Goal: Transaction & Acquisition: Purchase product/service

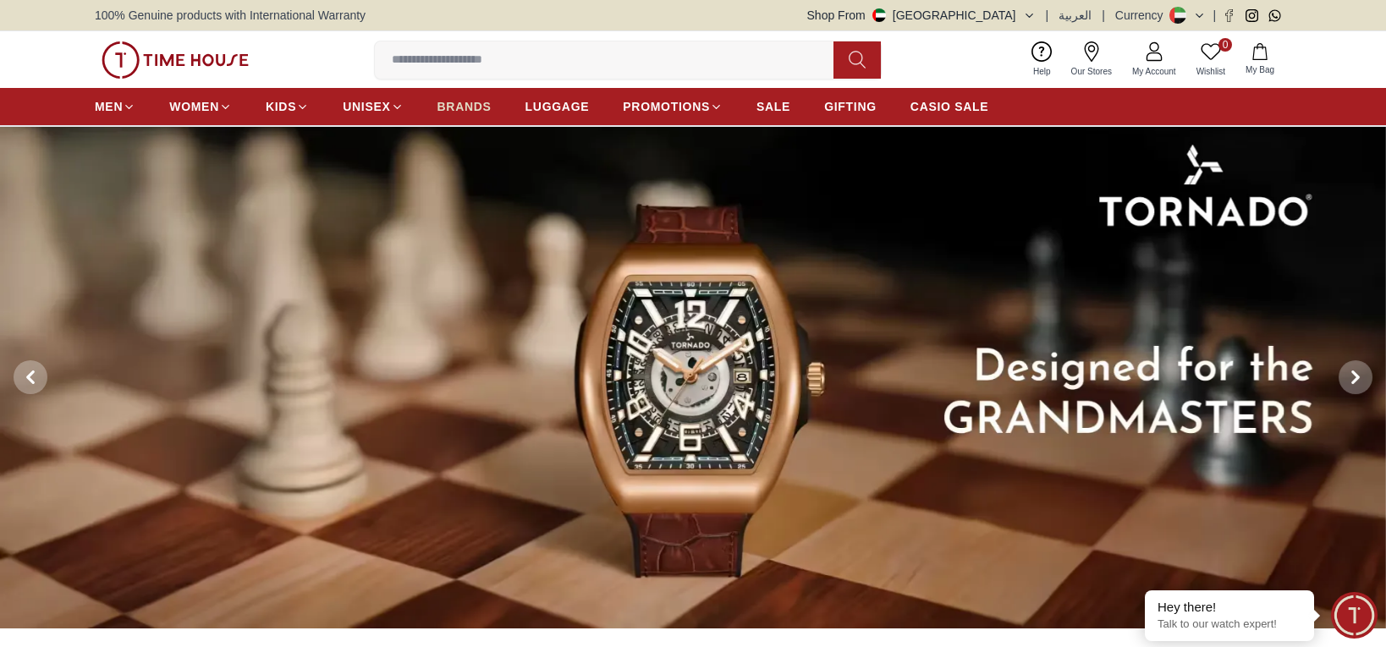
click at [461, 118] on link "BRANDS" at bounding box center [465, 106] width 54 height 30
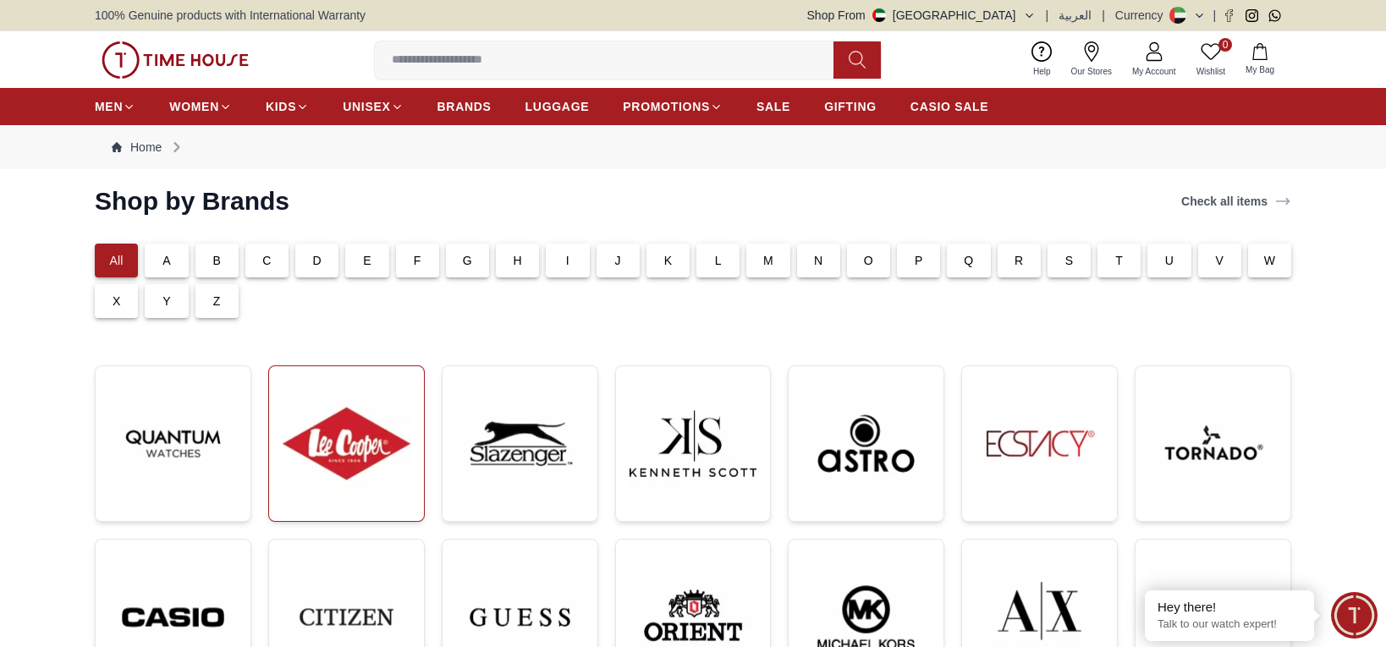
click at [416, 450] on link at bounding box center [346, 444] width 157 height 157
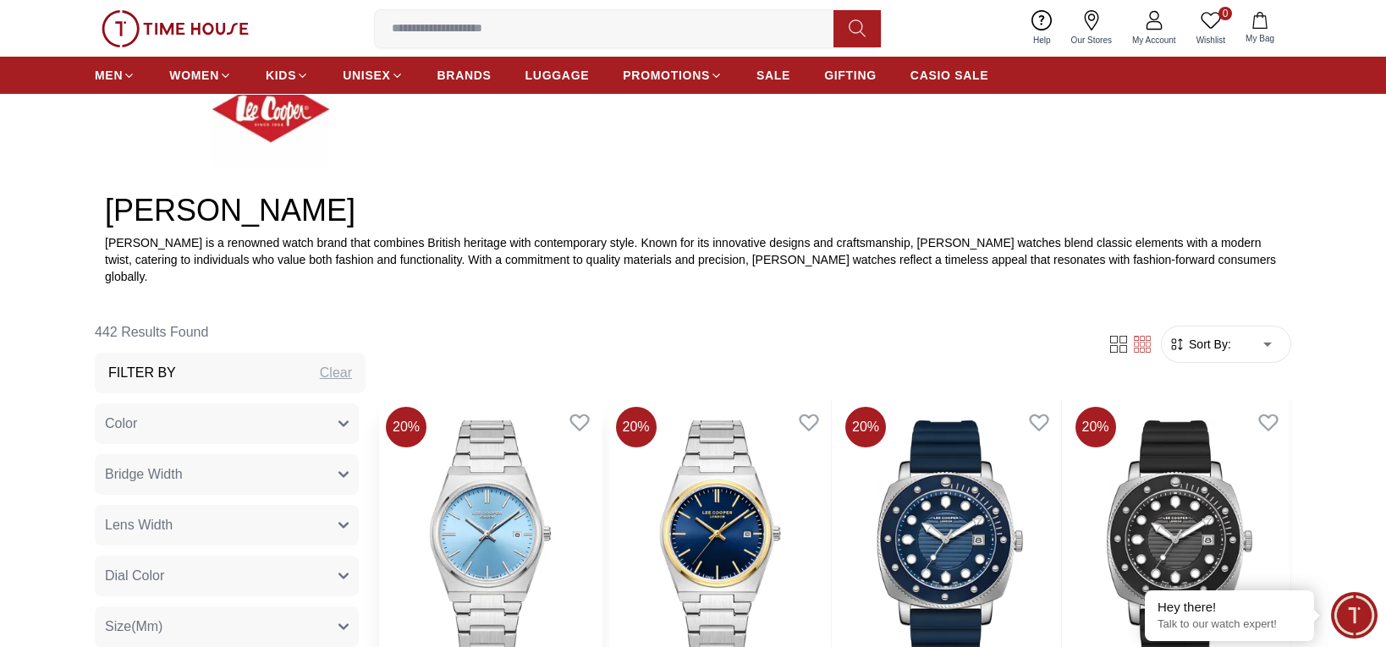
scroll to position [677, 0]
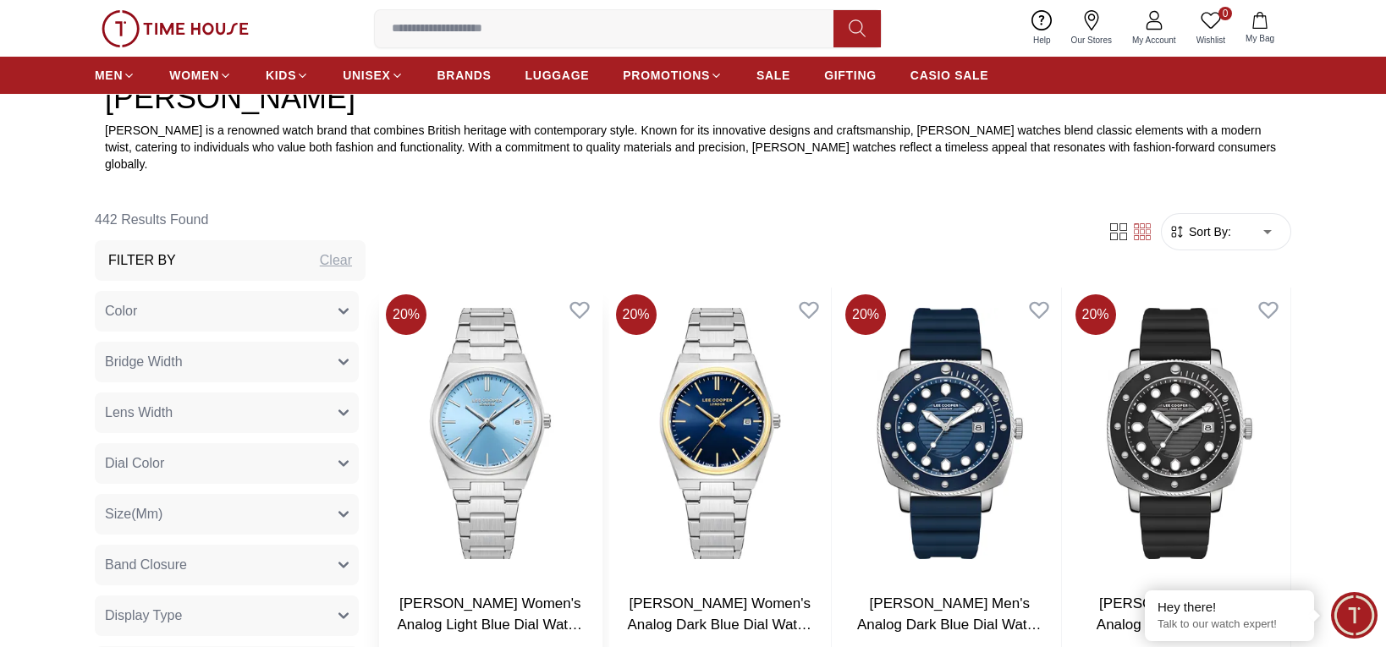
click at [495, 496] on img at bounding box center [490, 434] width 223 height 292
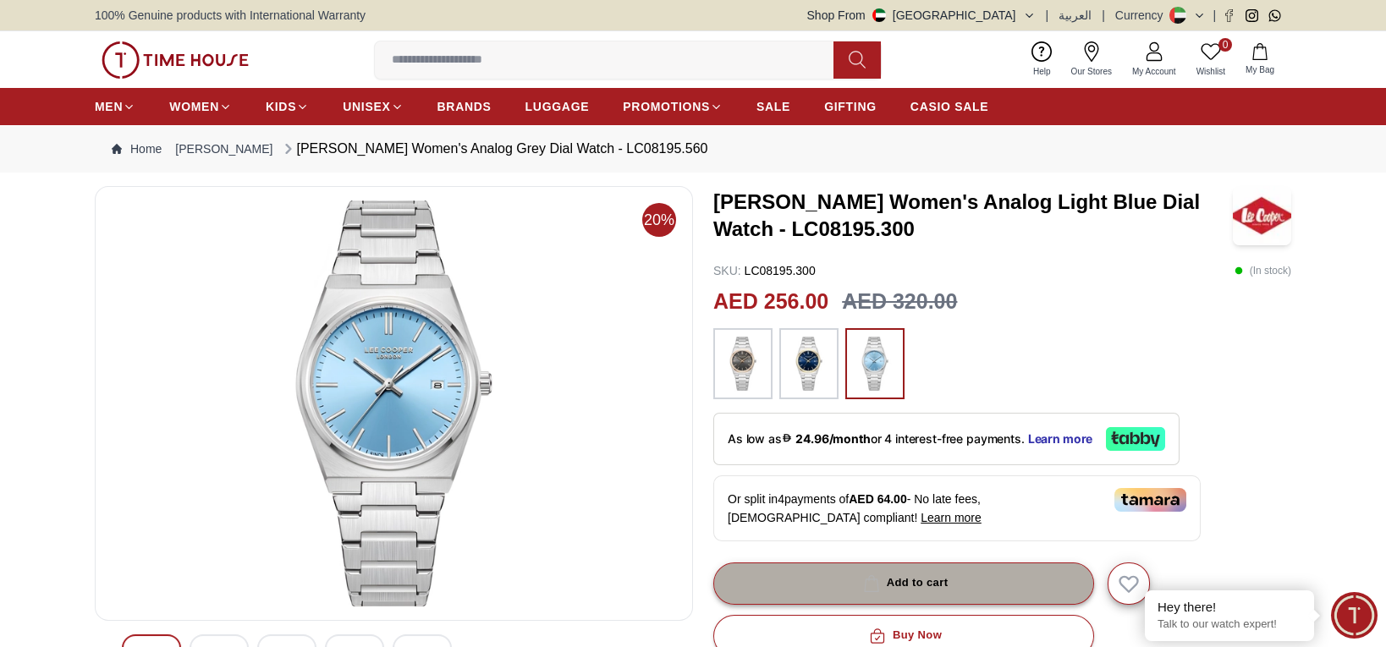
click at [892, 581] on div "Add to cart" at bounding box center [904, 583] width 89 height 19
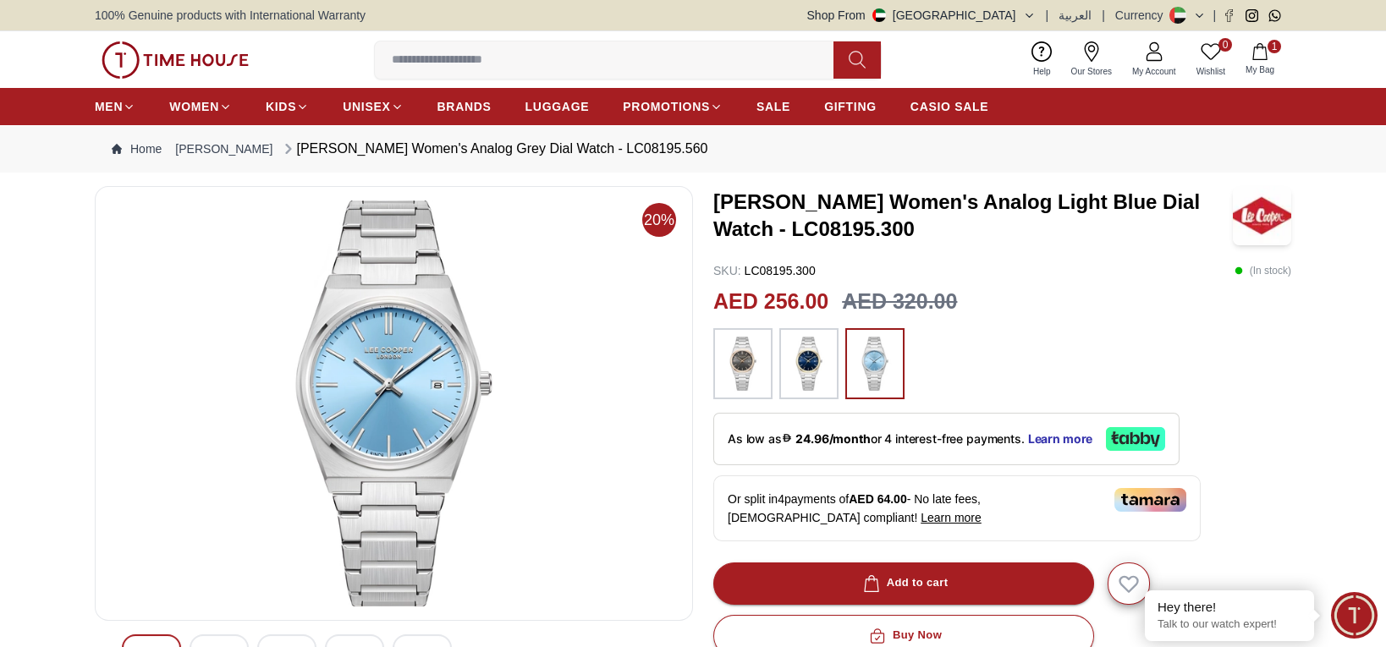
click at [1253, 49] on icon "button" at bounding box center [1259, 51] width 14 height 17
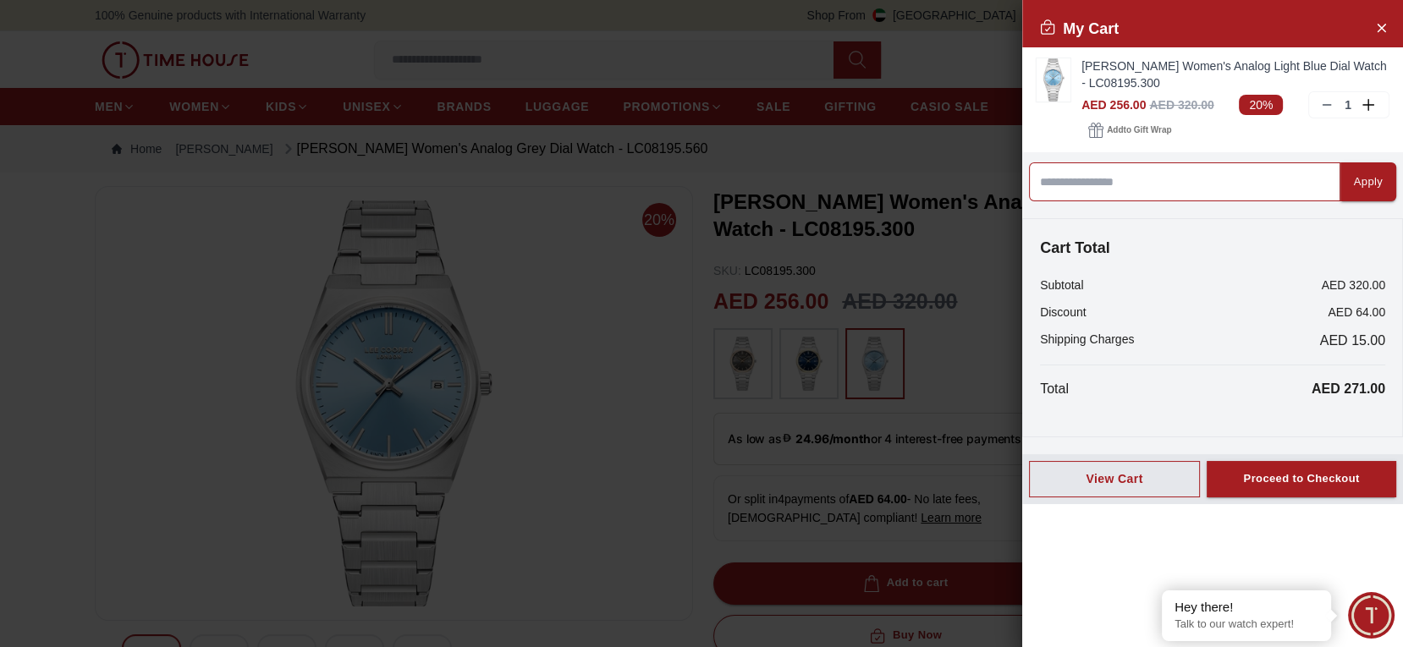
click at [1053, 194] on input at bounding box center [1184, 181] width 311 height 39
type input "*****"
click at [1369, 194] on button "Apply" at bounding box center [1369, 181] width 56 height 39
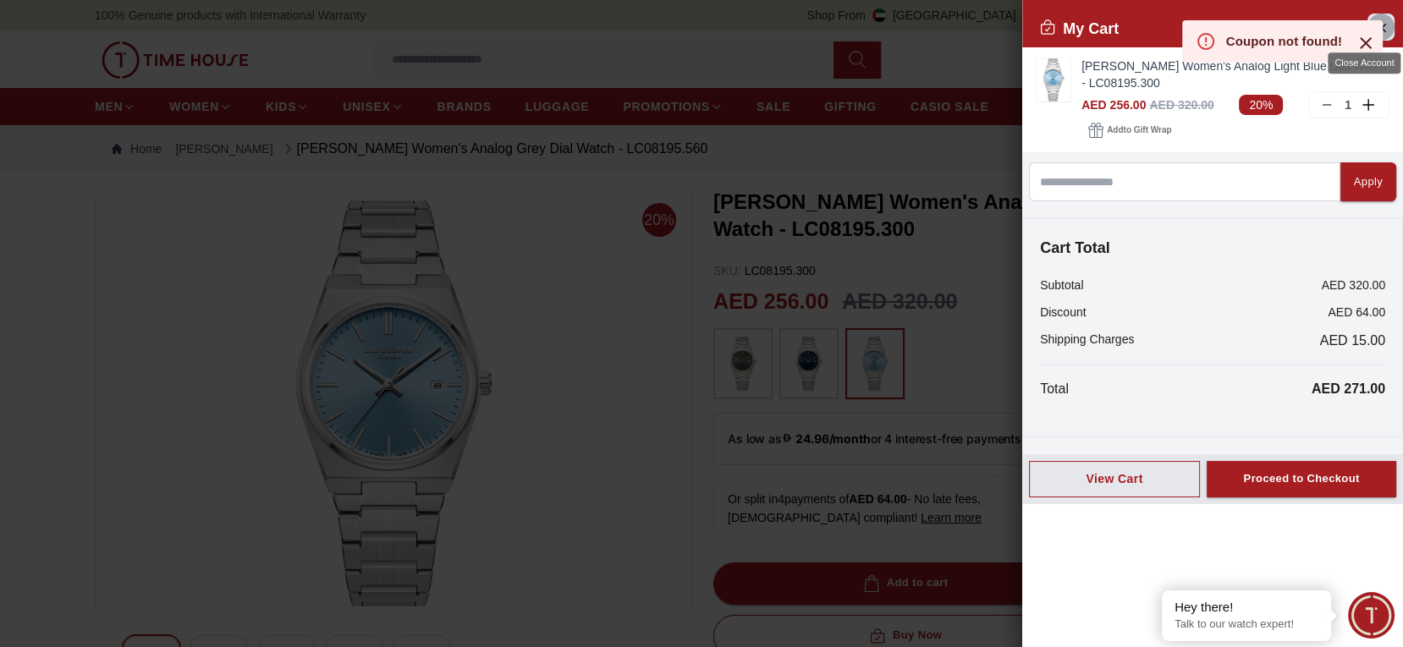
click at [1385, 19] on button "Close Account" at bounding box center [1381, 27] width 27 height 27
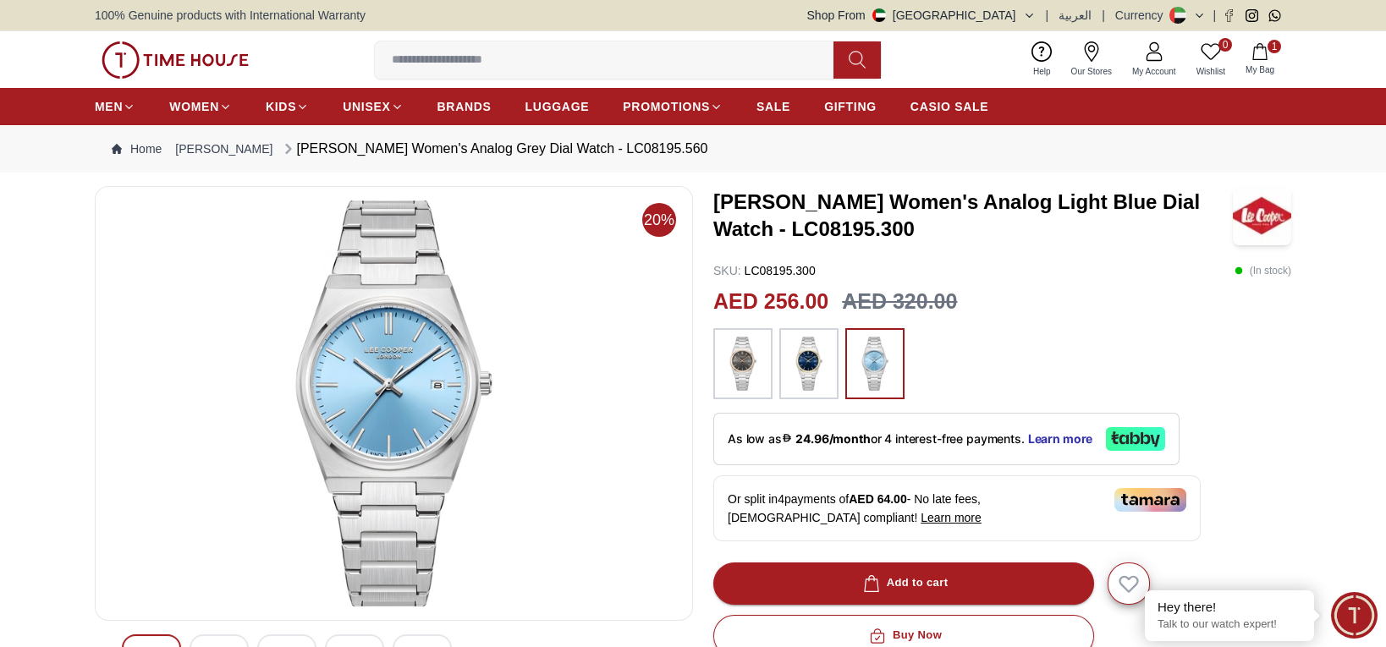
click at [581, 66] on input at bounding box center [611, 60] width 472 height 34
paste input "**********"
type input "**********"
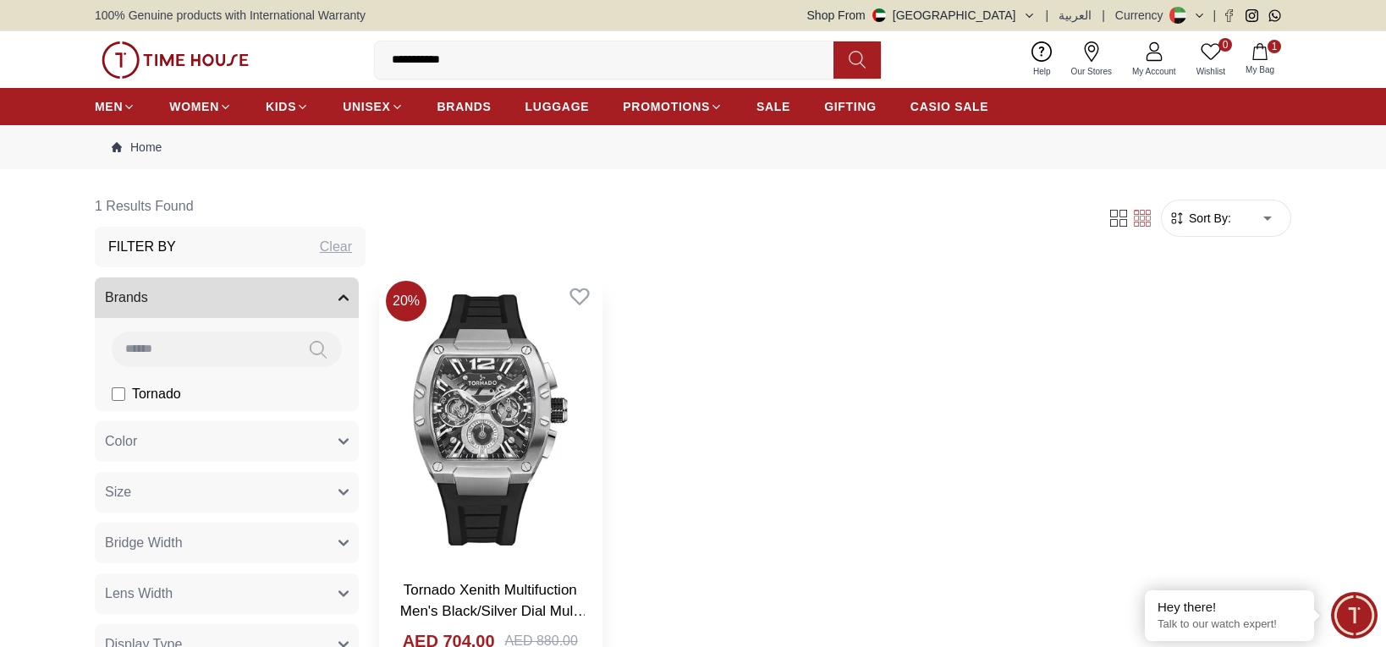
click at [443, 450] on img at bounding box center [490, 420] width 223 height 292
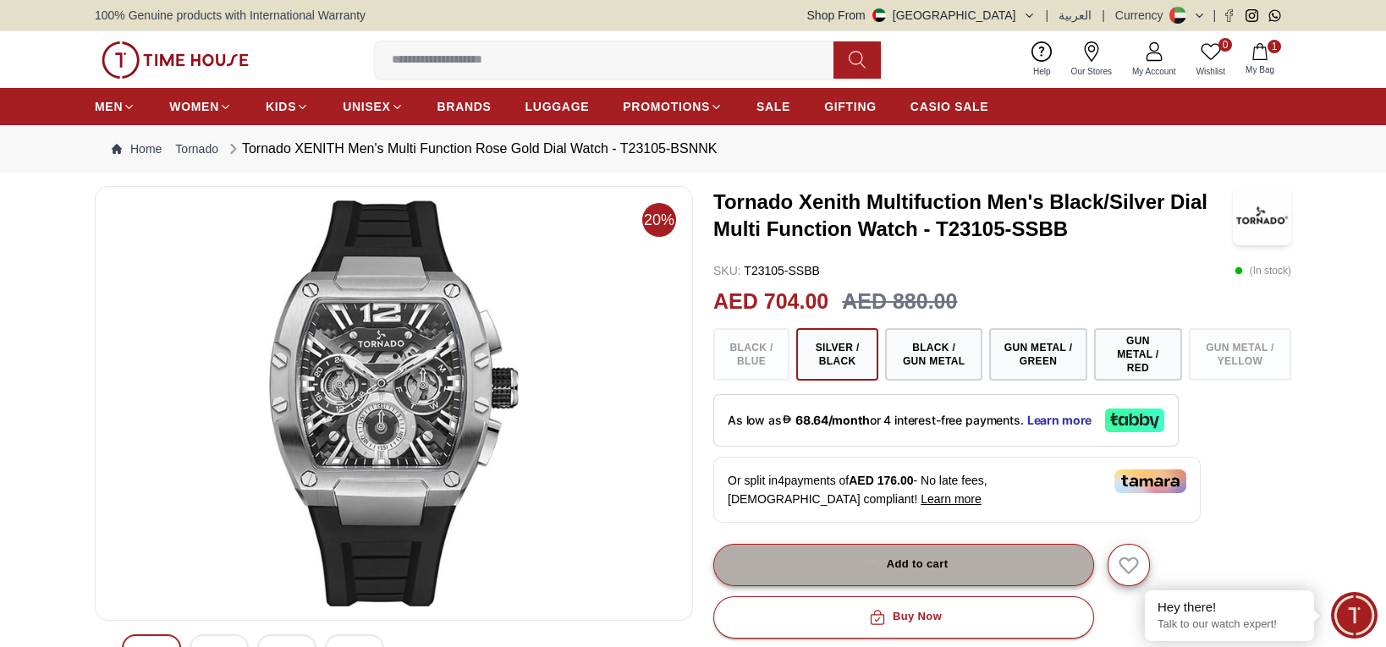
click at [869, 564] on icon "button" at bounding box center [871, 565] width 17 height 17
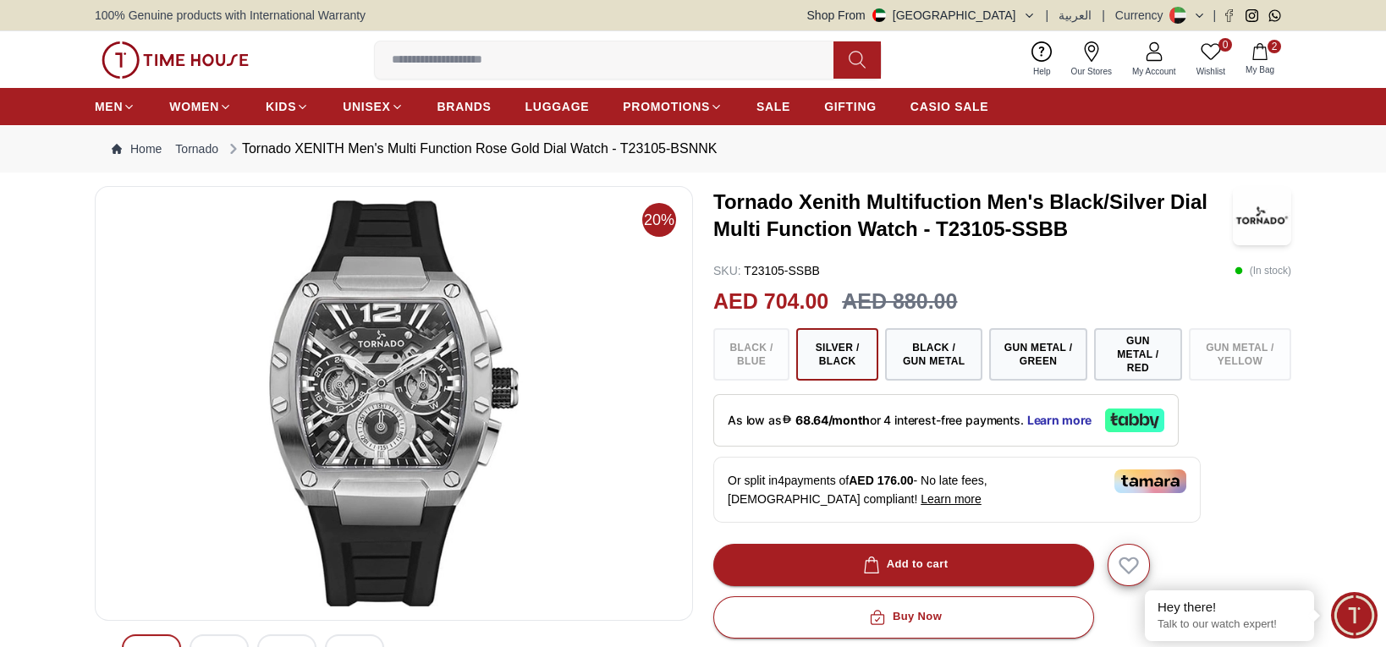
click at [1276, 56] on button "2 My Bag" at bounding box center [1260, 60] width 49 height 40
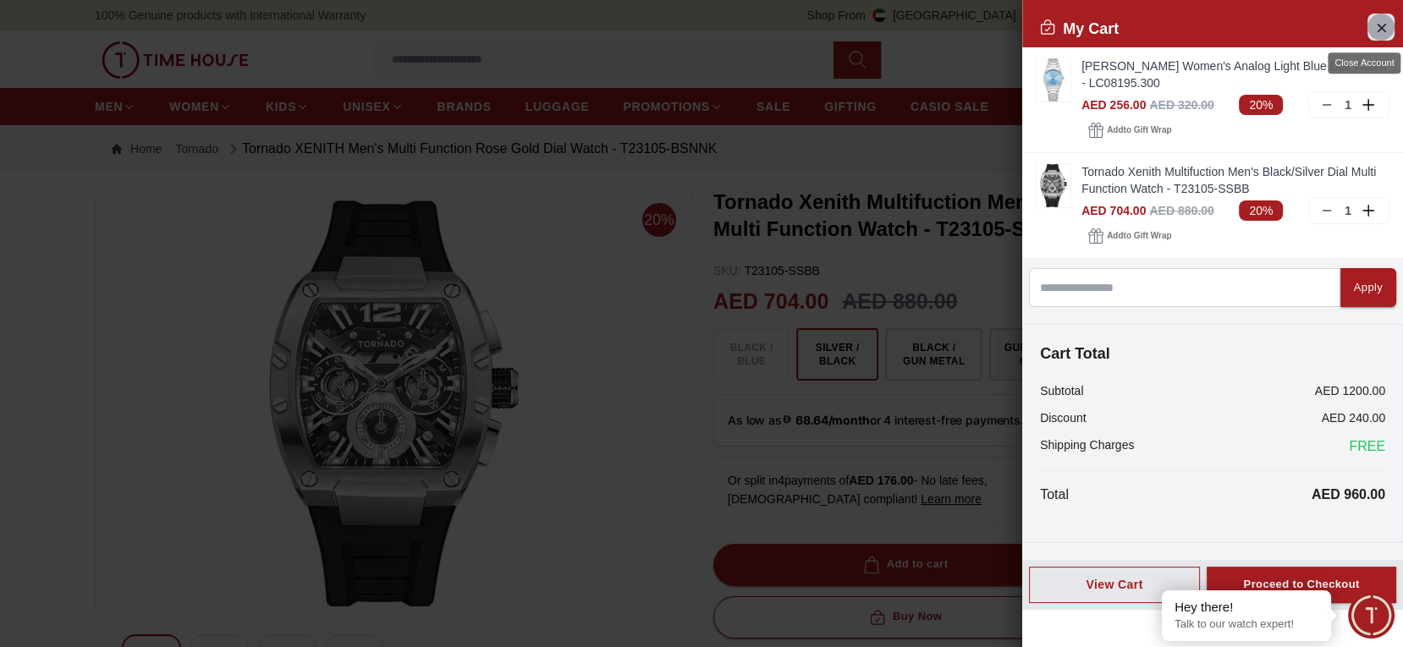
click at [1382, 23] on icon "Close Account" at bounding box center [1381, 27] width 14 height 21
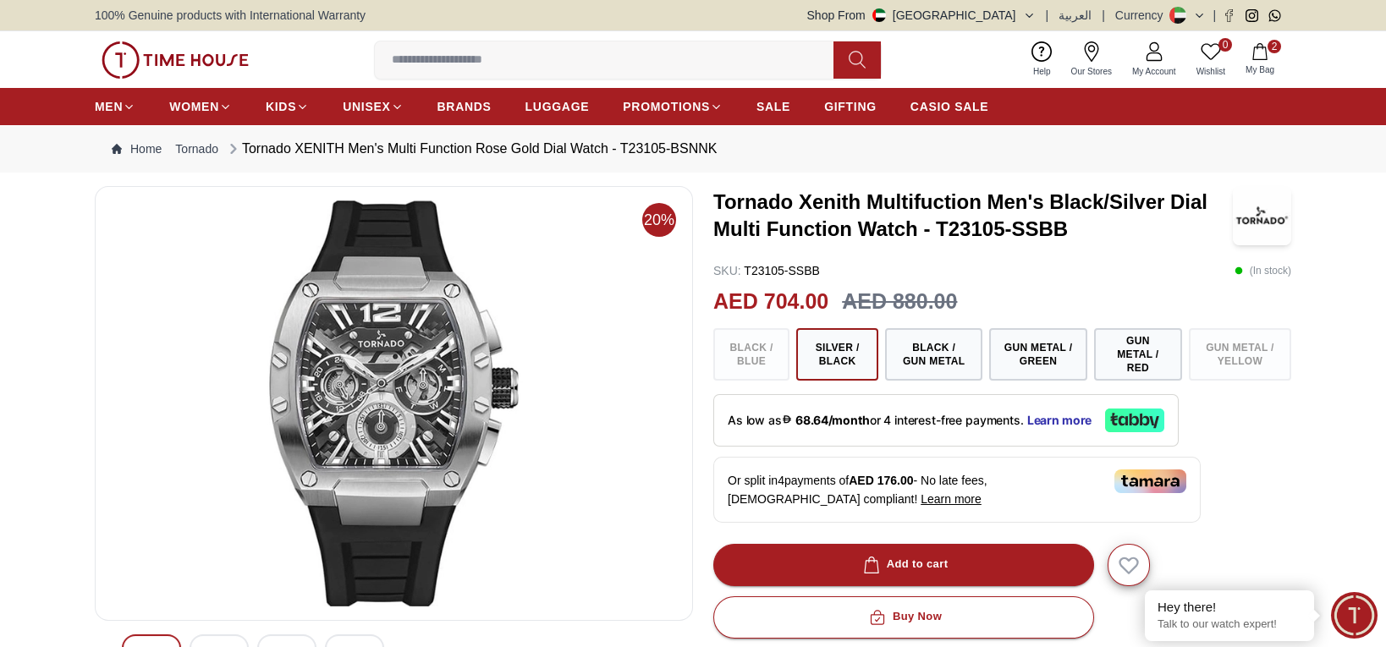
click at [1276, 56] on button "2 My Bag" at bounding box center [1260, 60] width 49 height 40
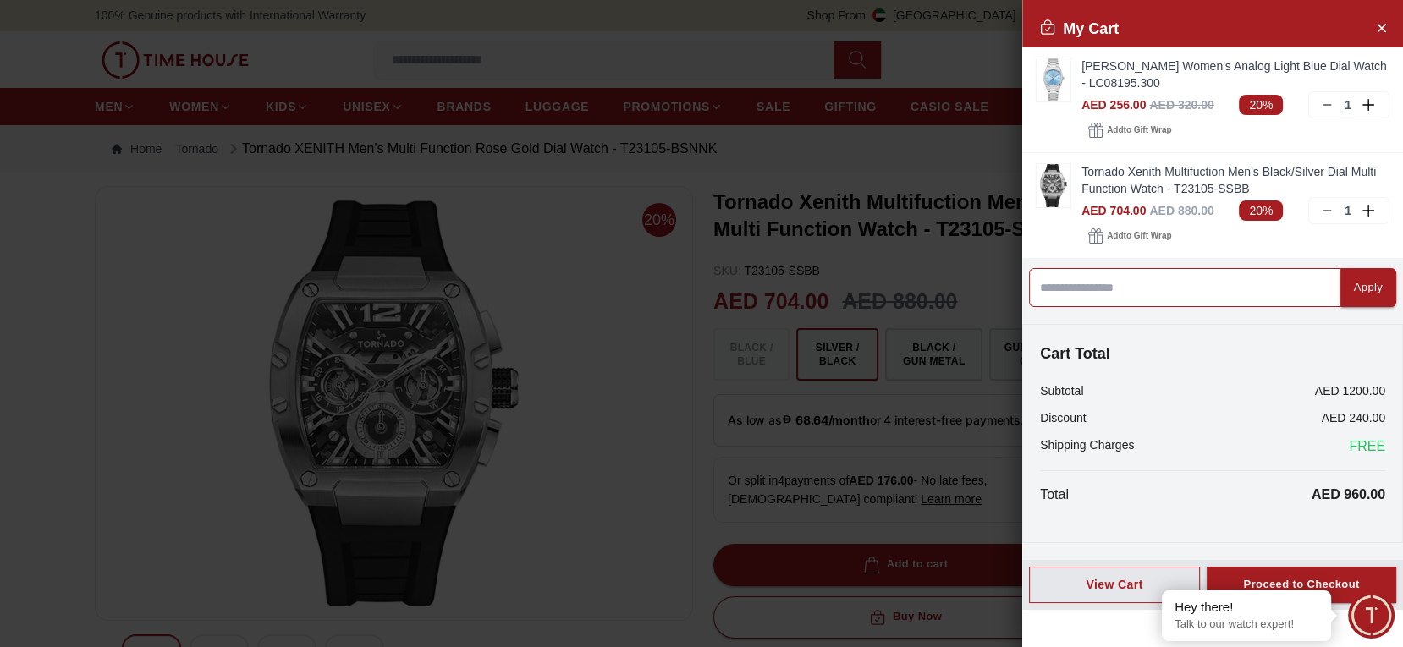
click at [1234, 279] on input at bounding box center [1184, 287] width 311 height 39
type input "*****"
click at [1354, 279] on div "Apply" at bounding box center [1368, 287] width 29 height 19
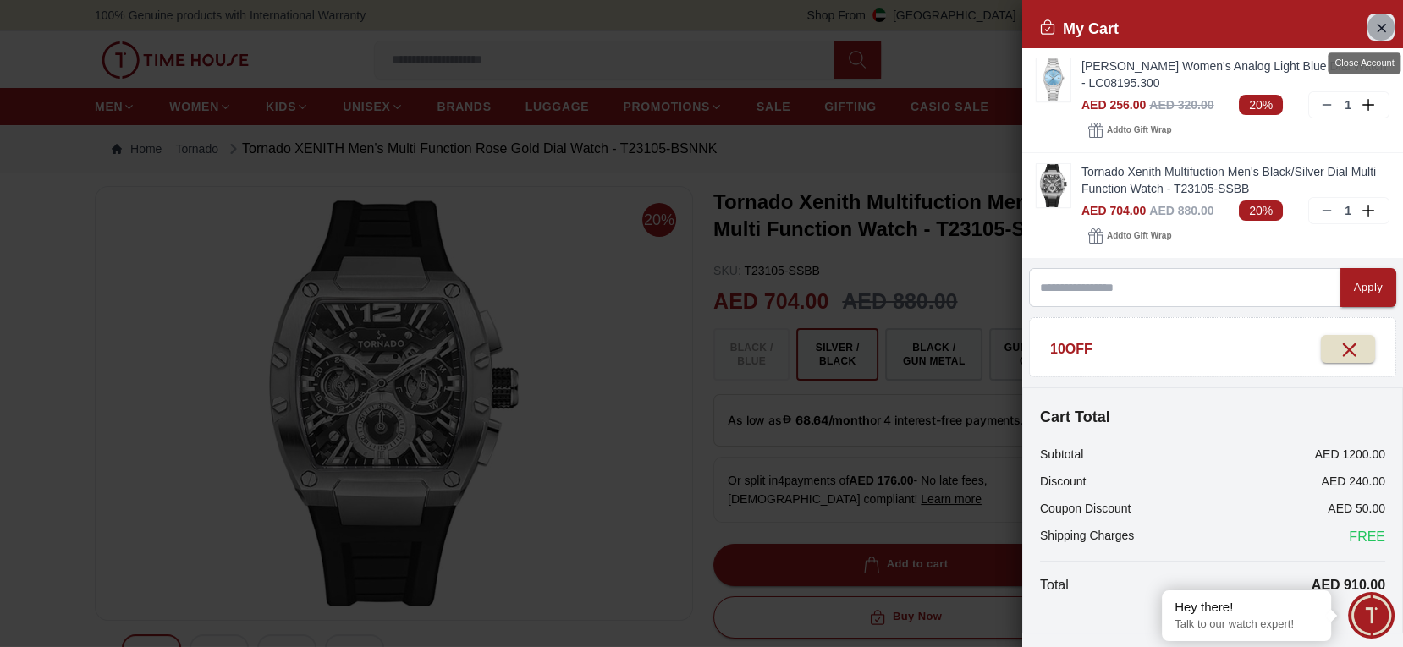
click at [1378, 25] on icon "Close Account" at bounding box center [1382, 28] width 8 height 8
